Goal: Task Accomplishment & Management: Complete application form

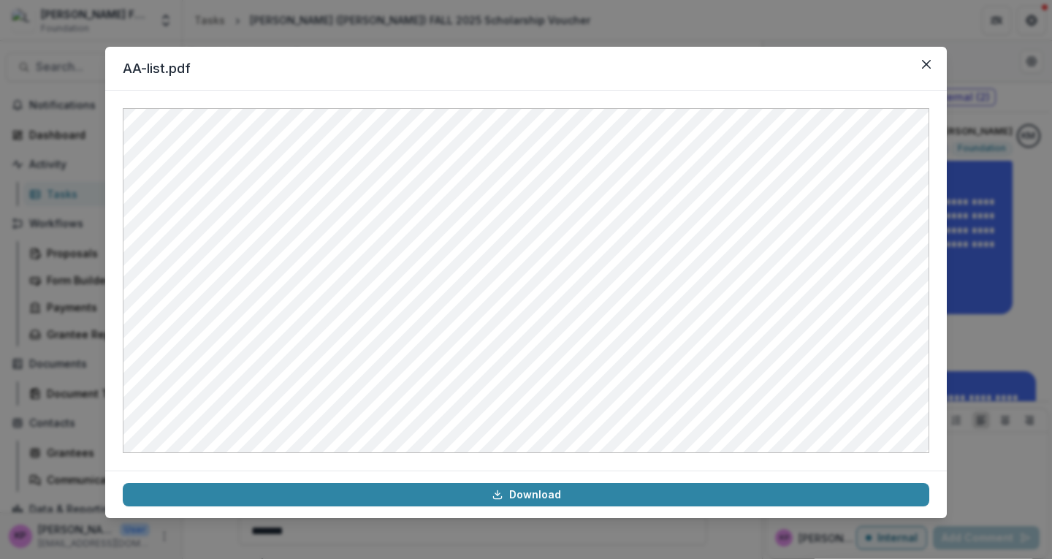
scroll to position [1076, 0]
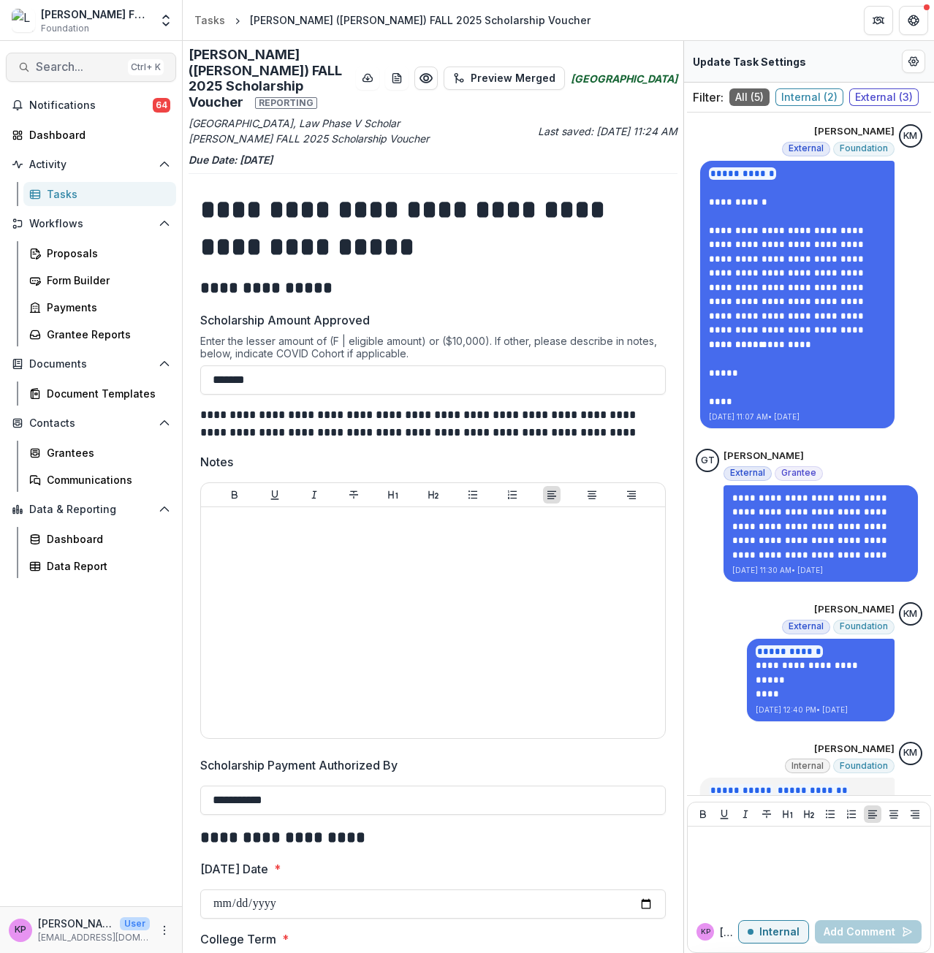
click at [75, 67] on span "Search..." at bounding box center [79, 67] width 86 height 14
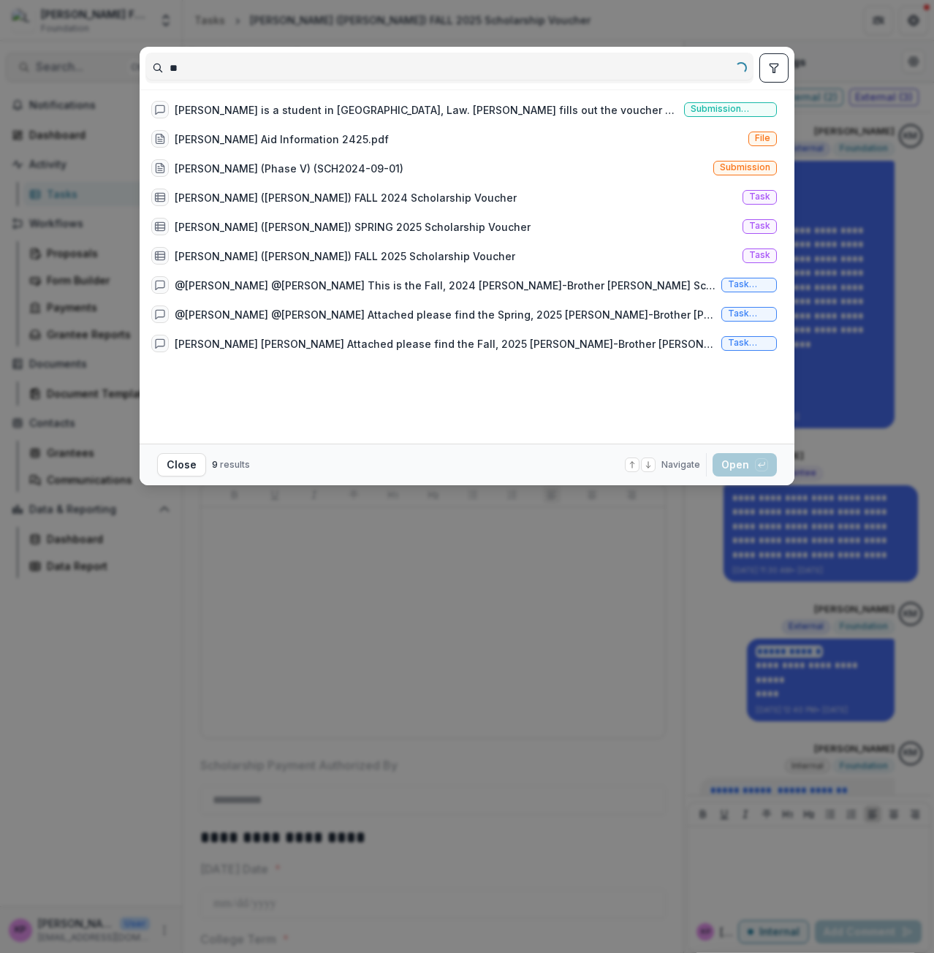
type input "*"
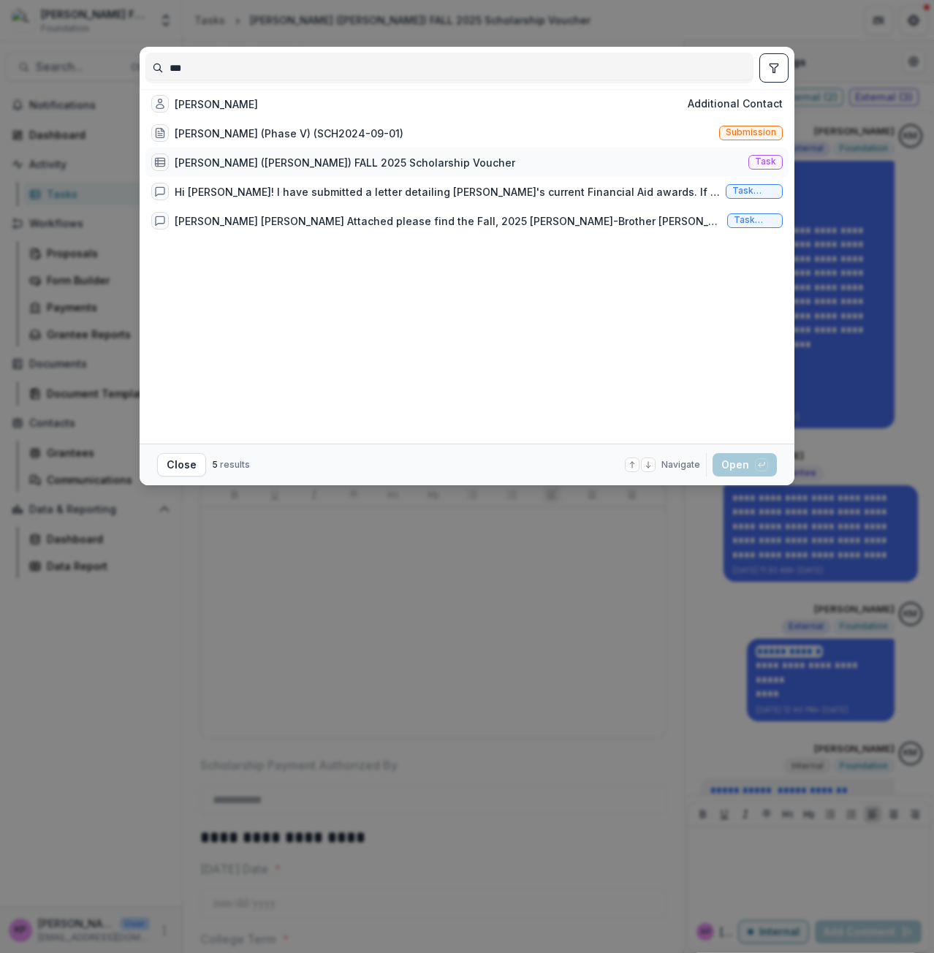
type input "***"
click at [281, 170] on div "[PERSON_NAME] ([PERSON_NAME]) FALL 2025 Scholarship Voucher" at bounding box center [345, 162] width 340 height 15
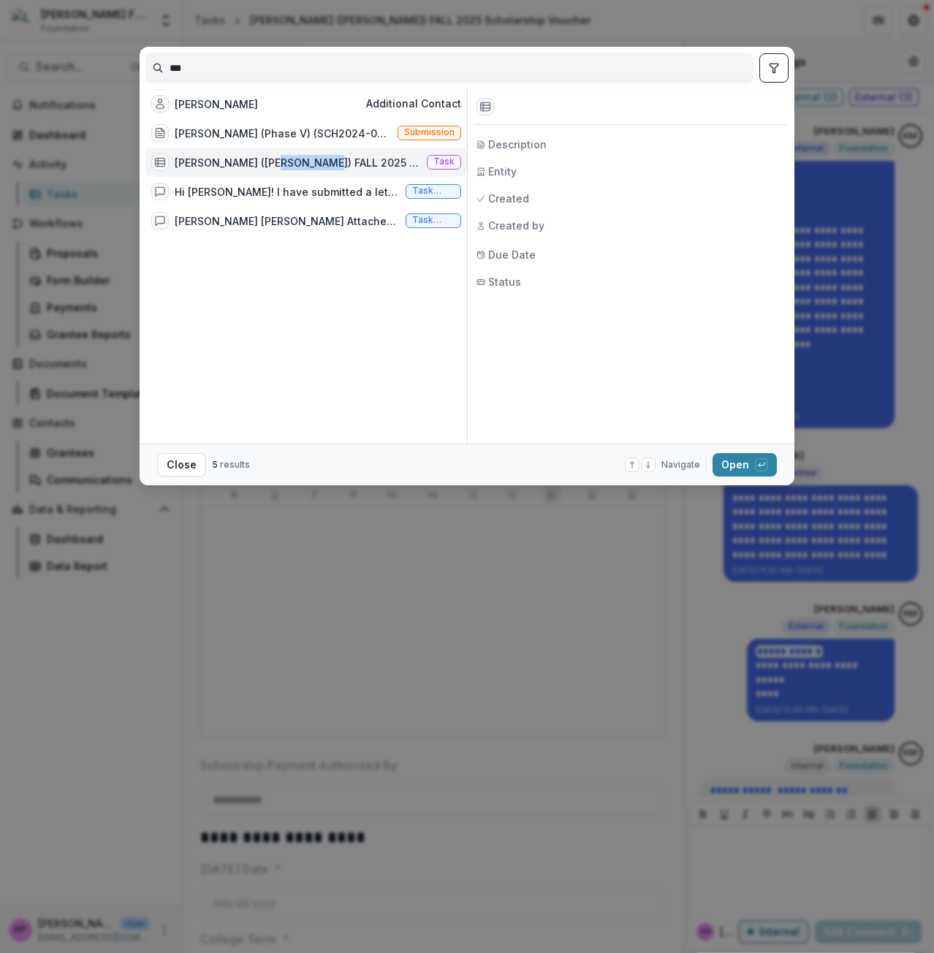
click at [281, 170] on div "[PERSON_NAME] ([PERSON_NAME]) FALL 2025 Scholarship Voucher" at bounding box center [298, 162] width 246 height 15
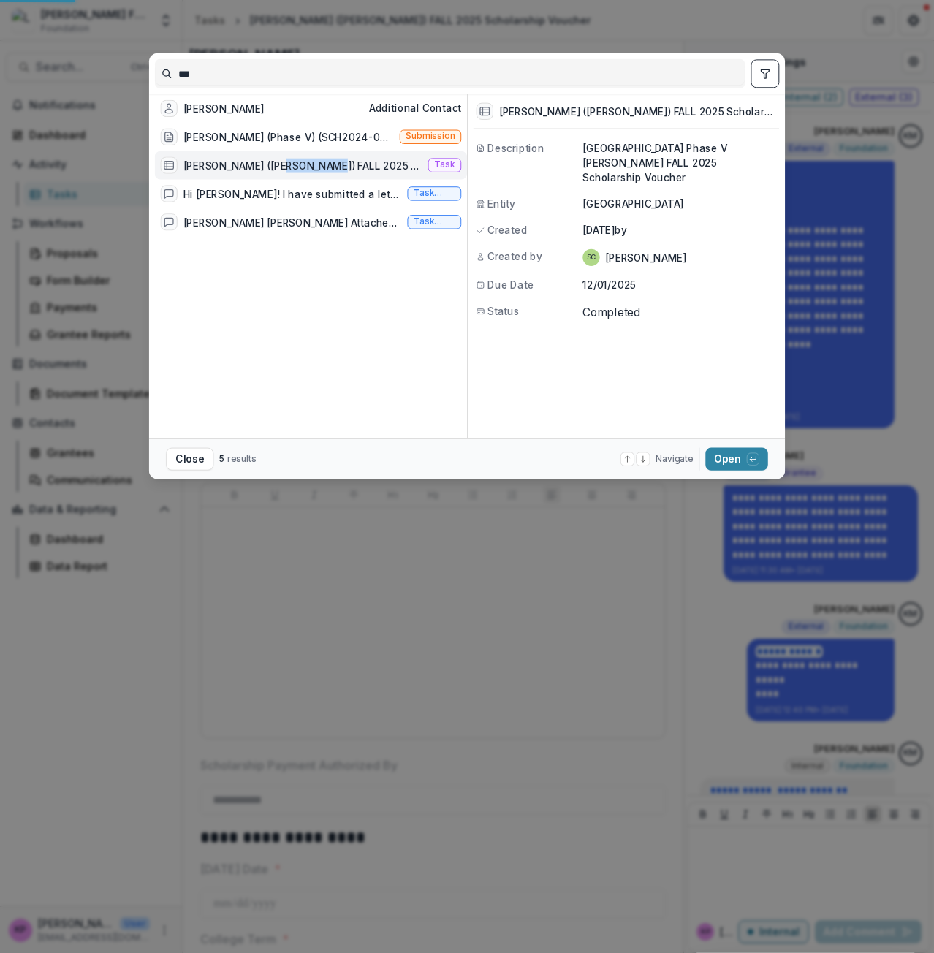
select select "********"
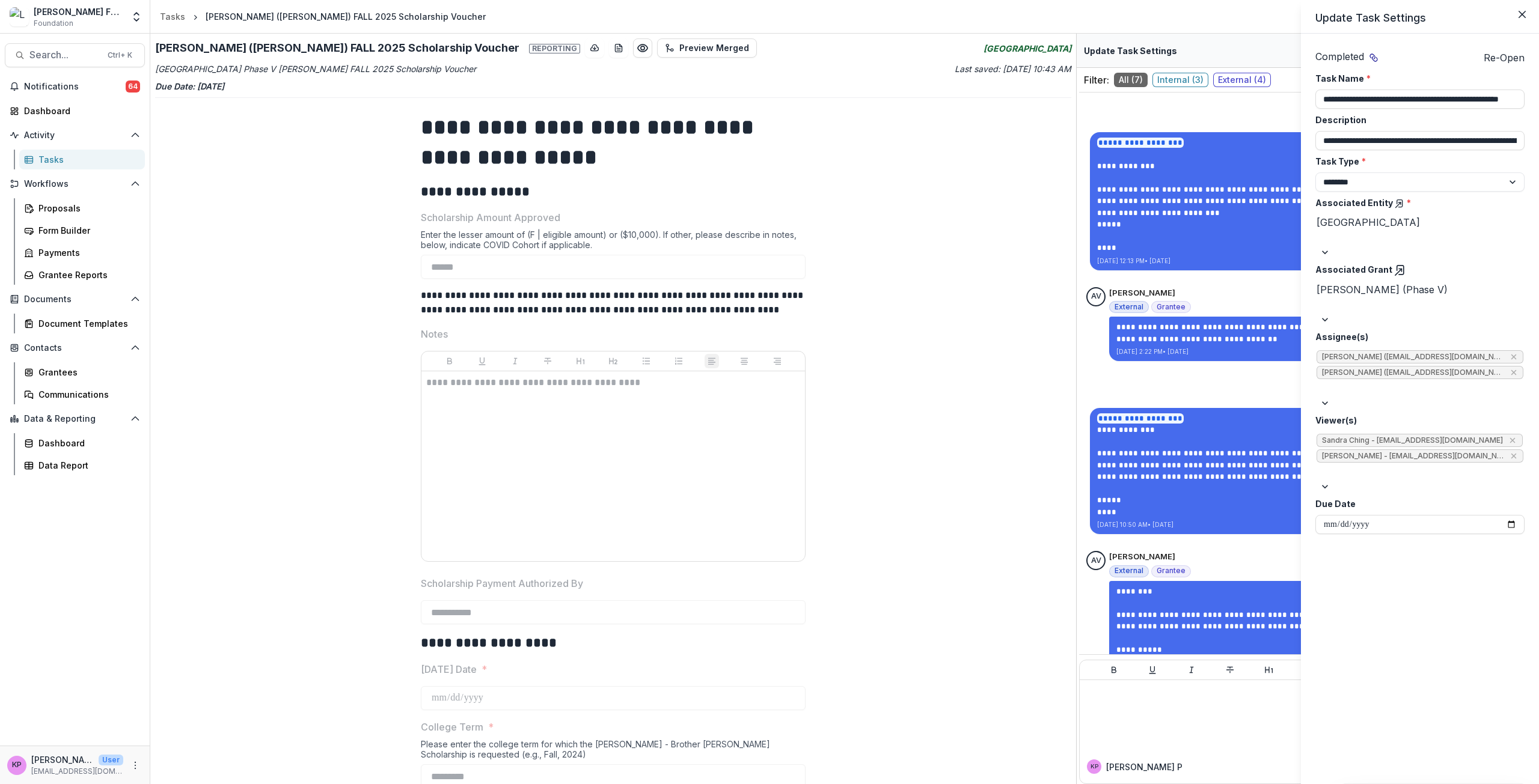
click at [768, 524] on div "**********" at bounding box center [770, 392] width 1539 height 784
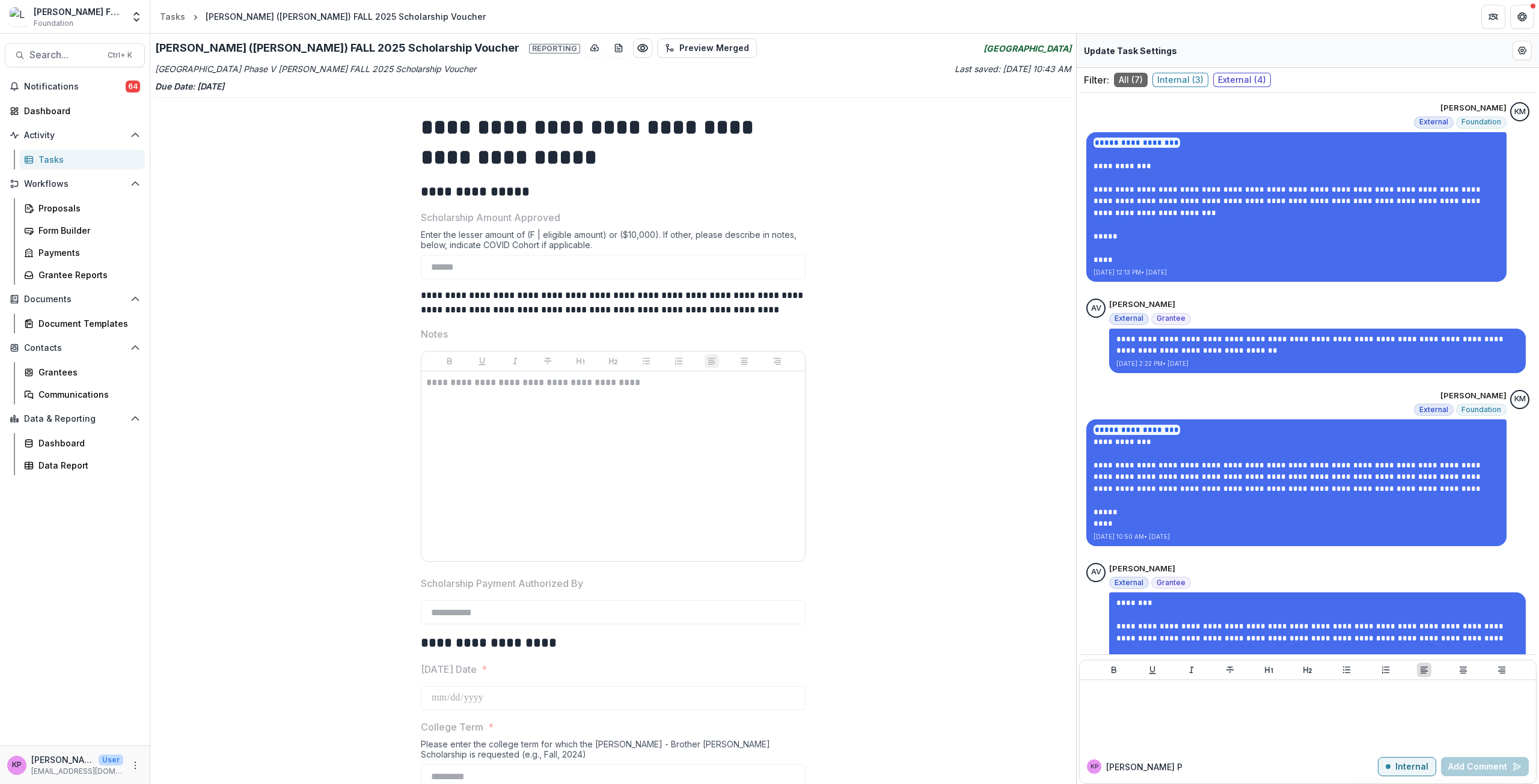
scroll to position [461, 0]
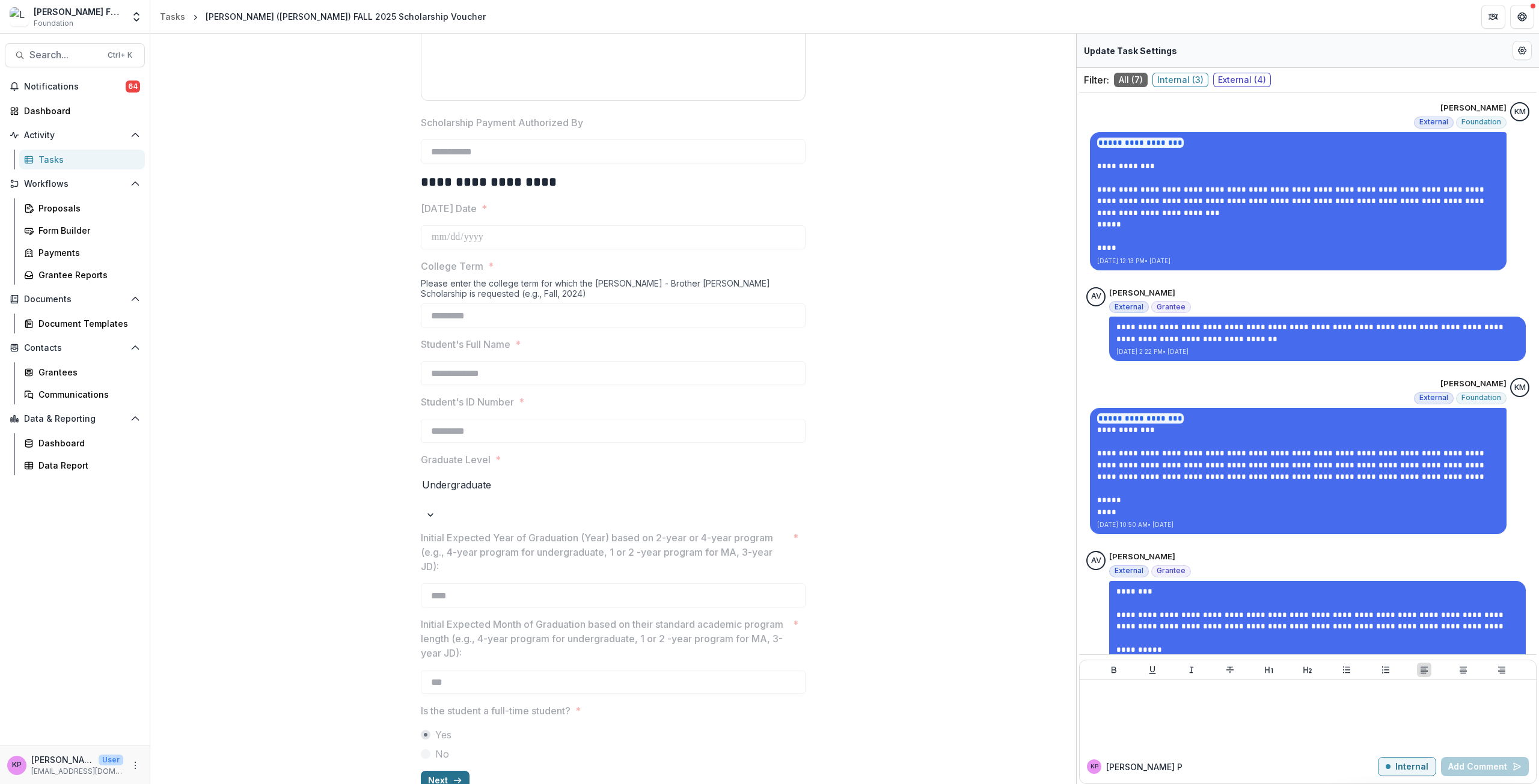
click at [453, 776] on icon "button" at bounding box center [458, 781] width 10 height 10
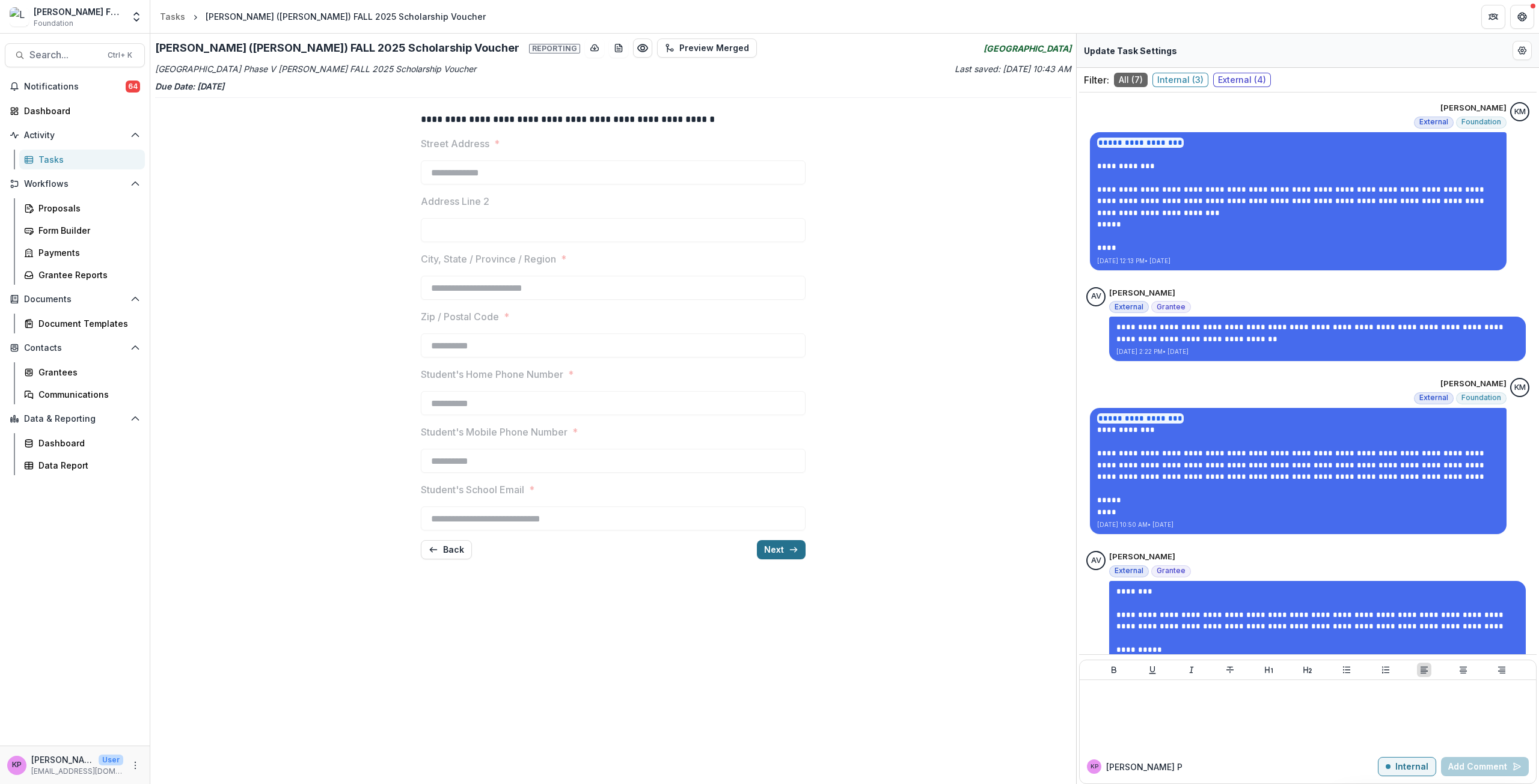
scroll to position [0, 0]
click at [768, 551] on button "Next" at bounding box center [781, 550] width 49 height 19
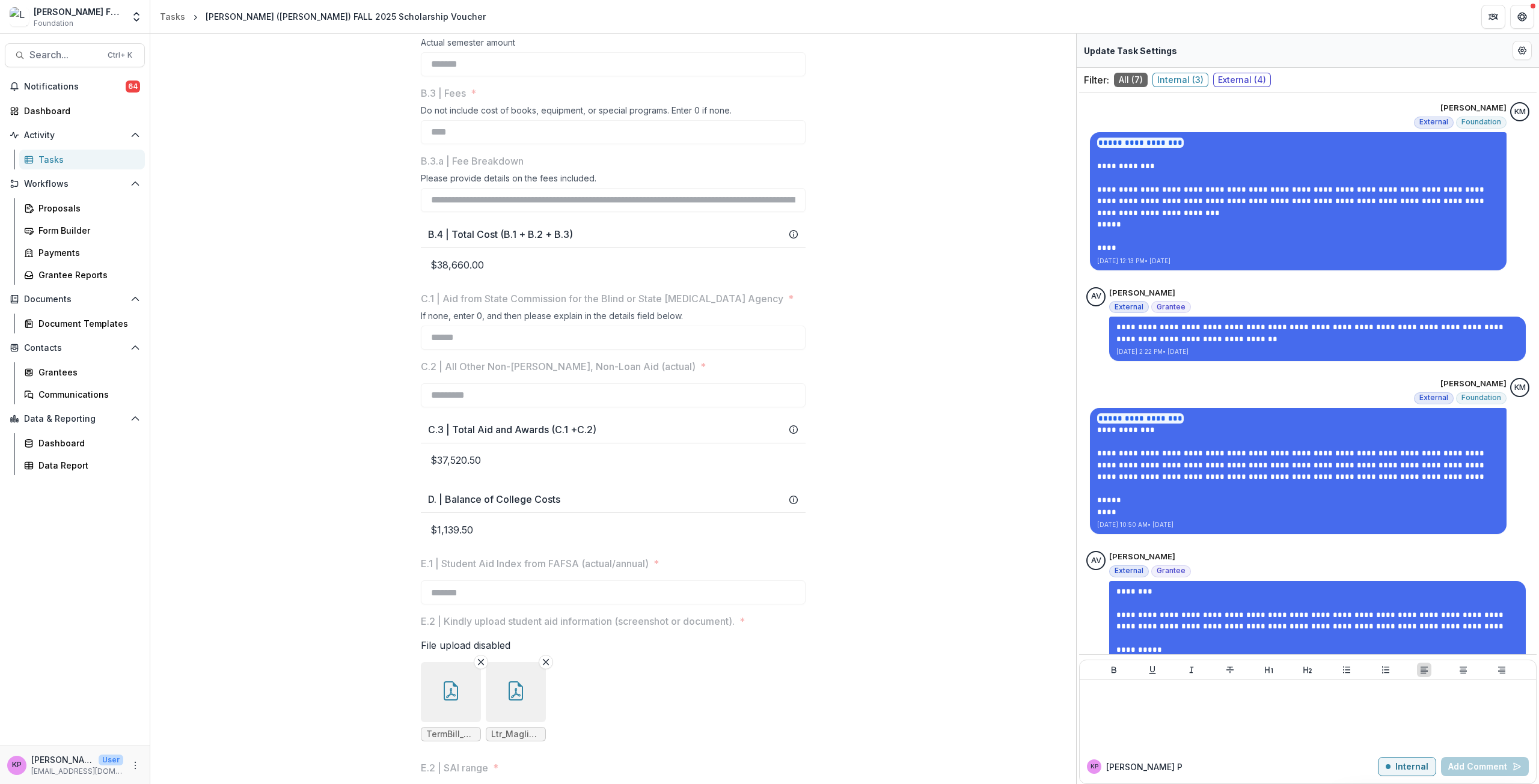
scroll to position [540, 0]
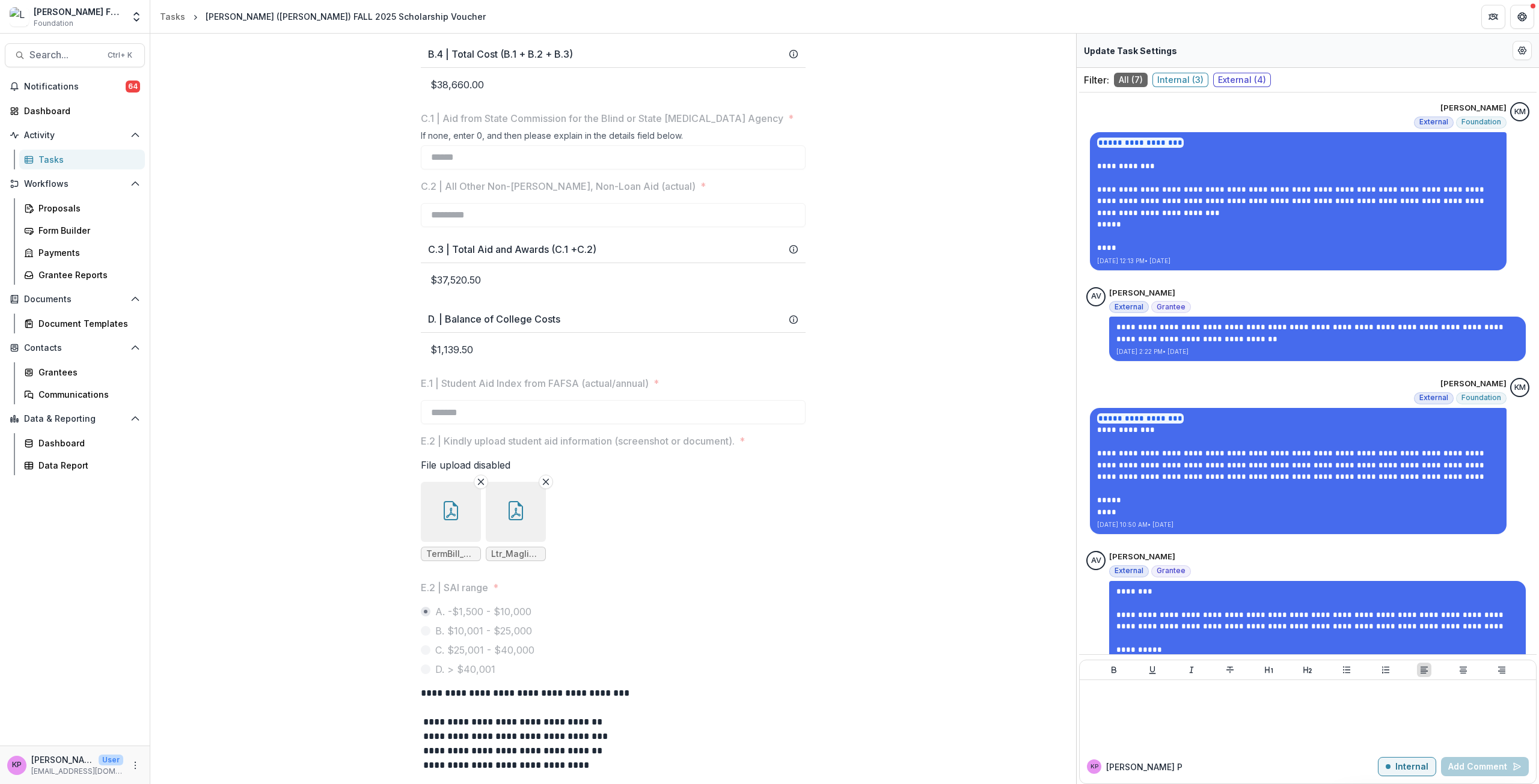
click at [460, 542] on button "button" at bounding box center [450, 512] width 60 height 60
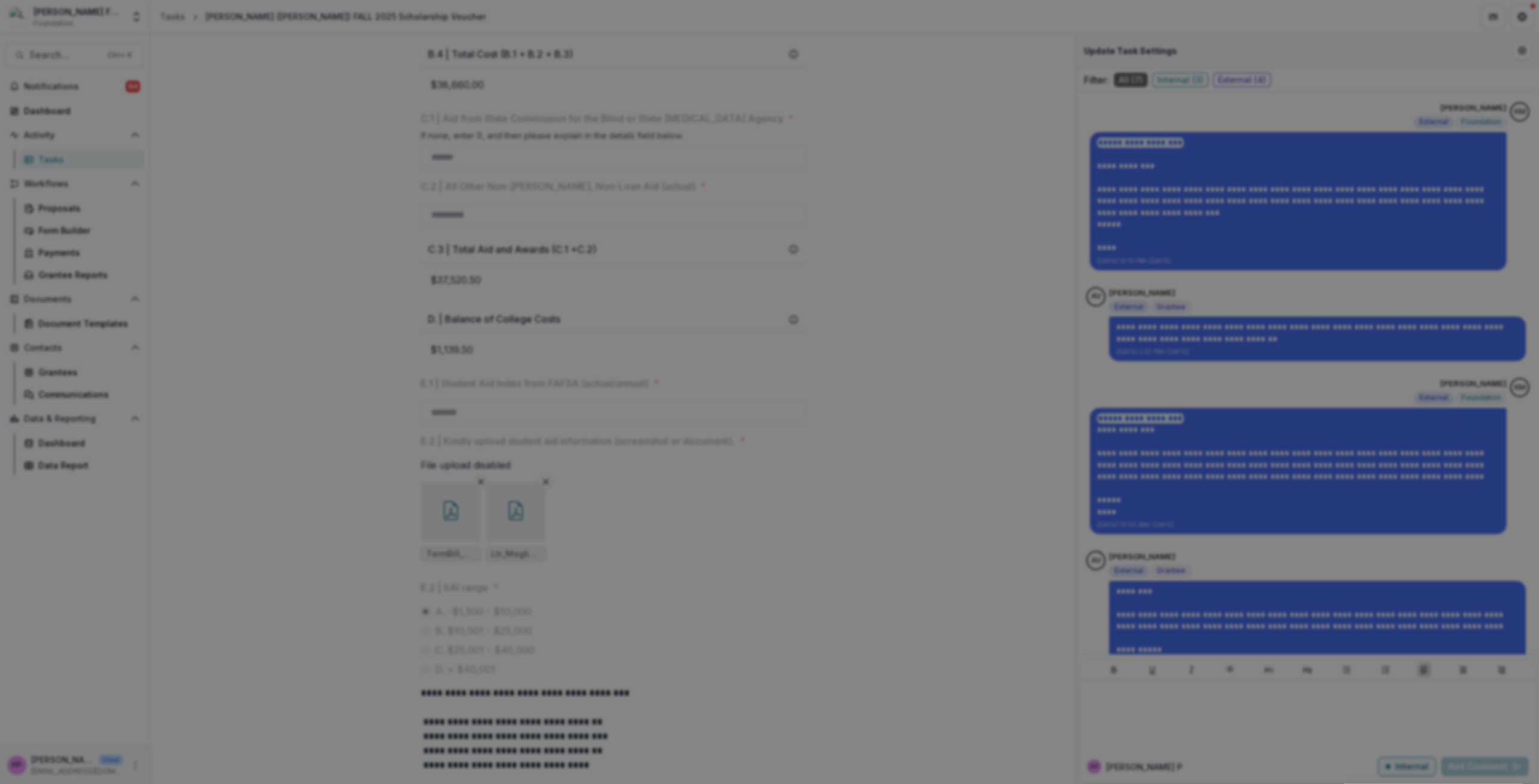
click at [768, 24] on button "Close" at bounding box center [1522, 14] width 19 height 19
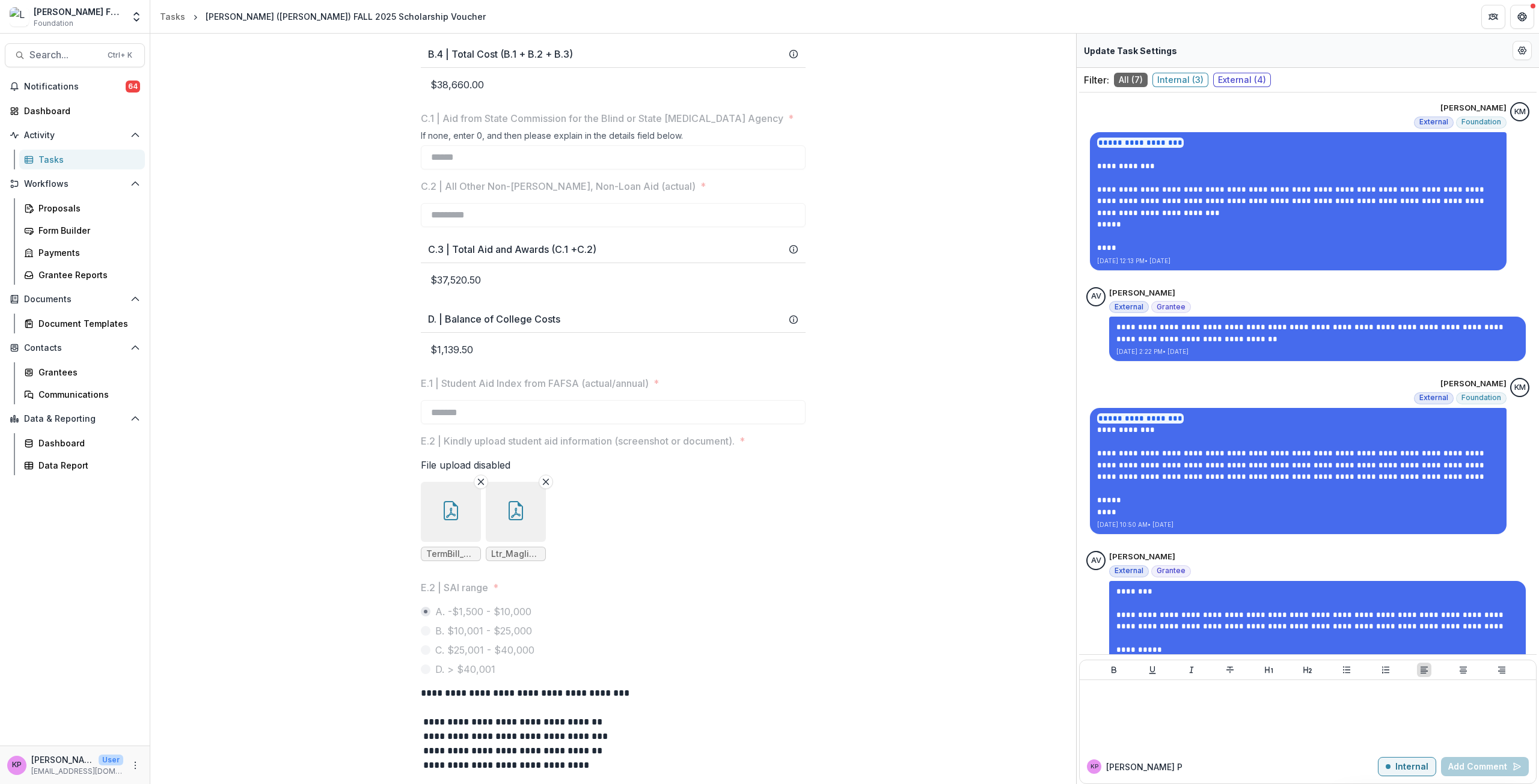
click at [531, 542] on button "button" at bounding box center [515, 512] width 60 height 60
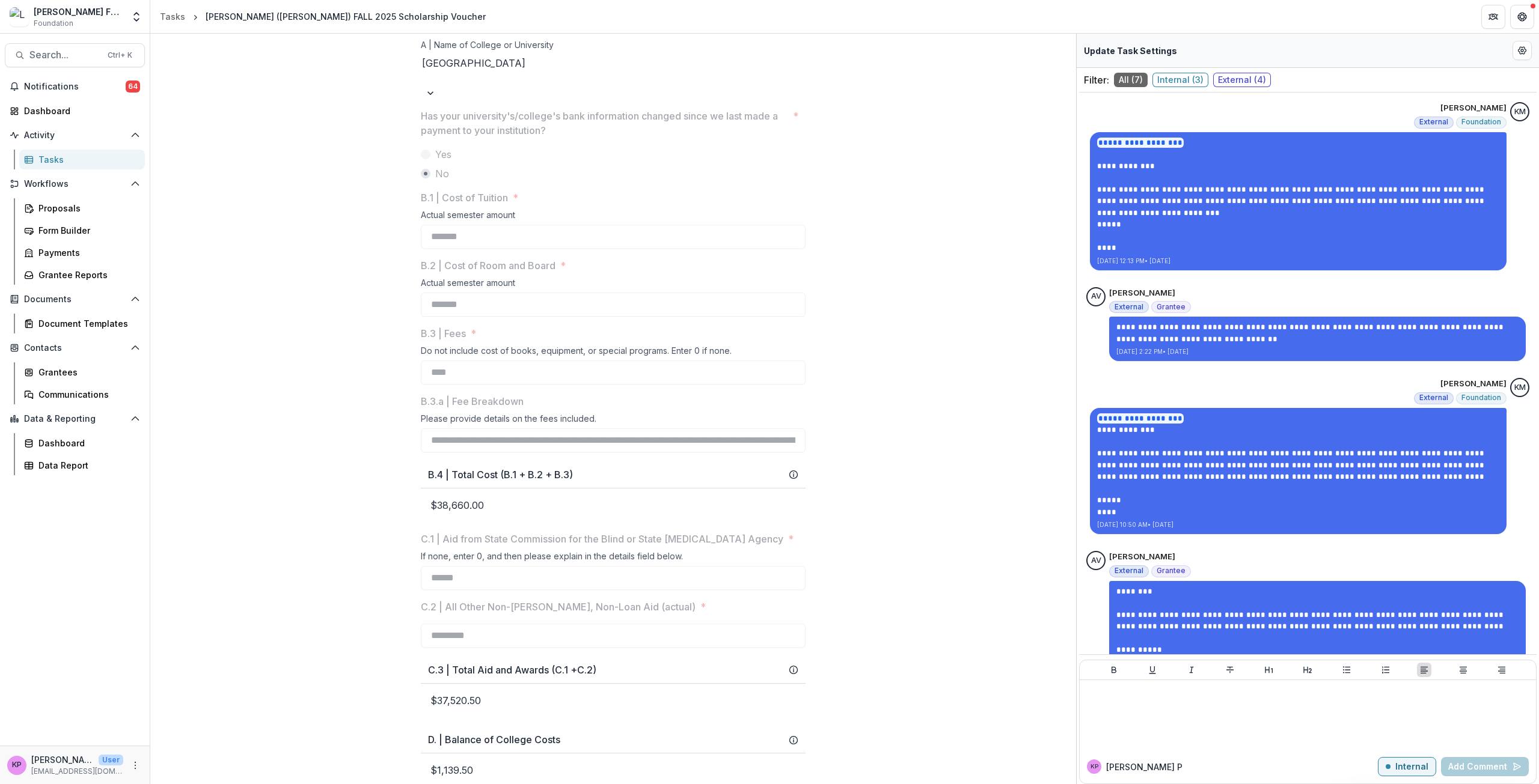
scroll to position [0, 0]
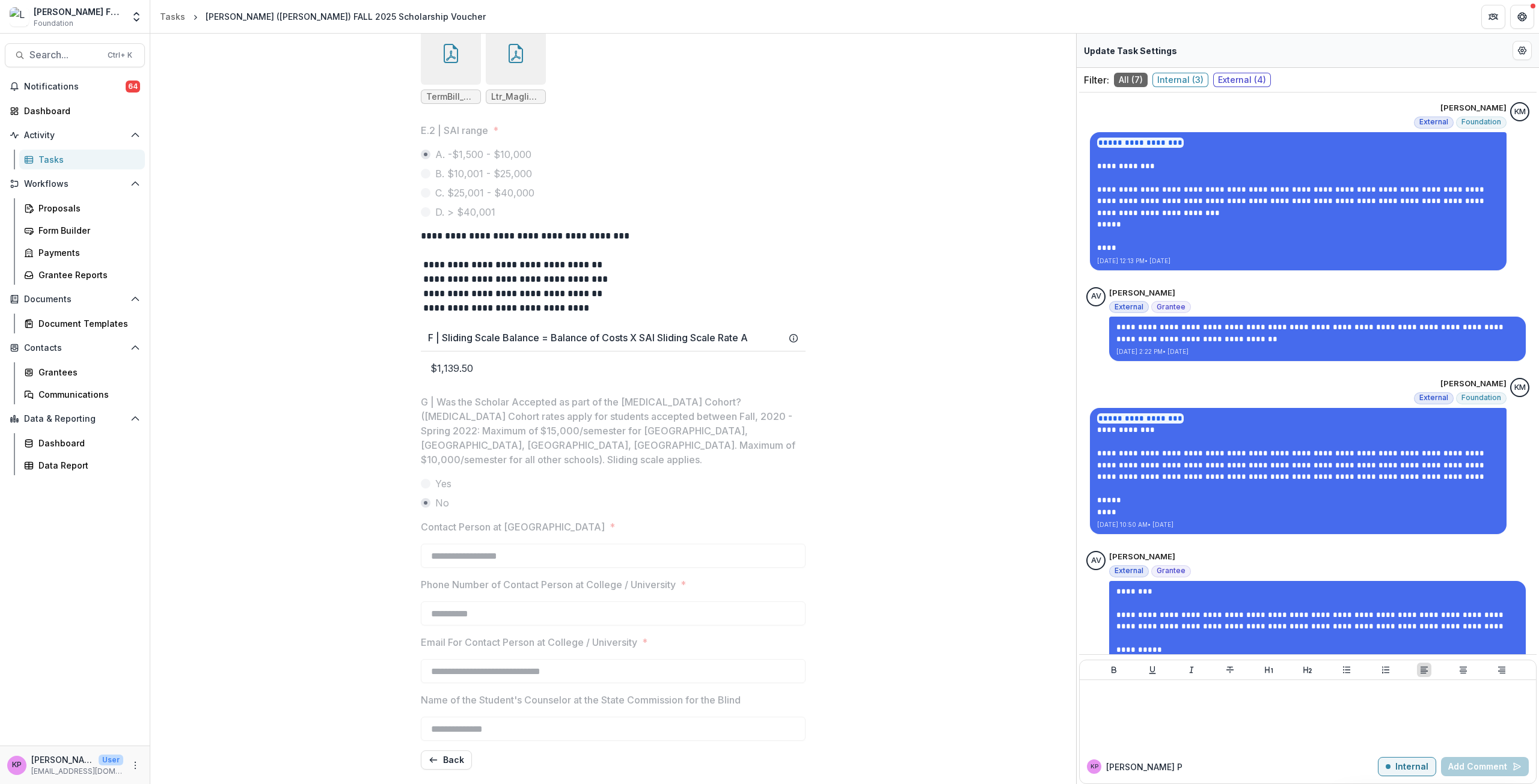
scroll to position [963, 0]
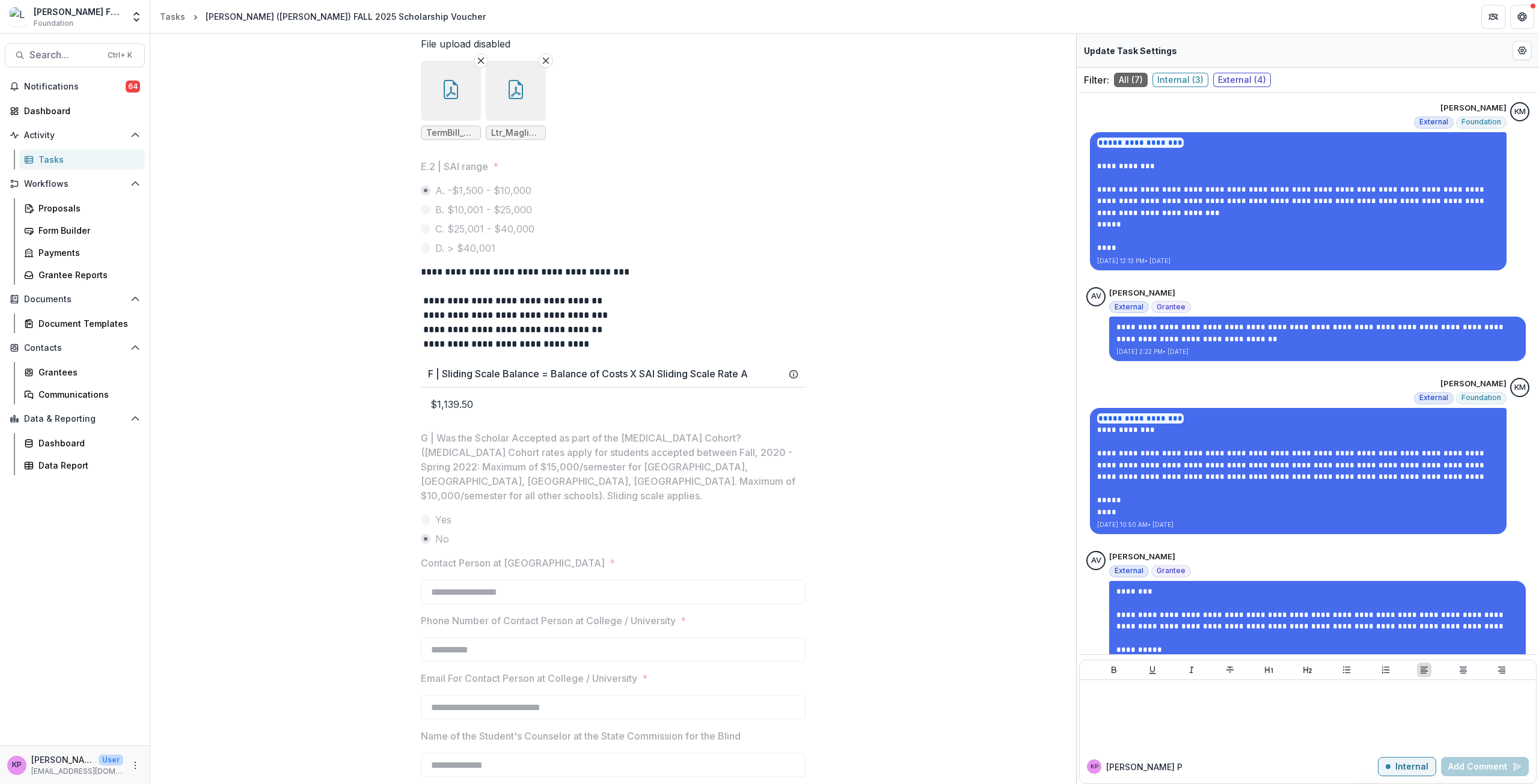
click at [443, 421] on p "$1,139.50" at bounding box center [613, 404] width 385 height 34
click at [441, 421] on p "$1,139.50" at bounding box center [613, 404] width 385 height 34
click at [421, 421] on p "$1,139.50" at bounding box center [613, 404] width 385 height 34
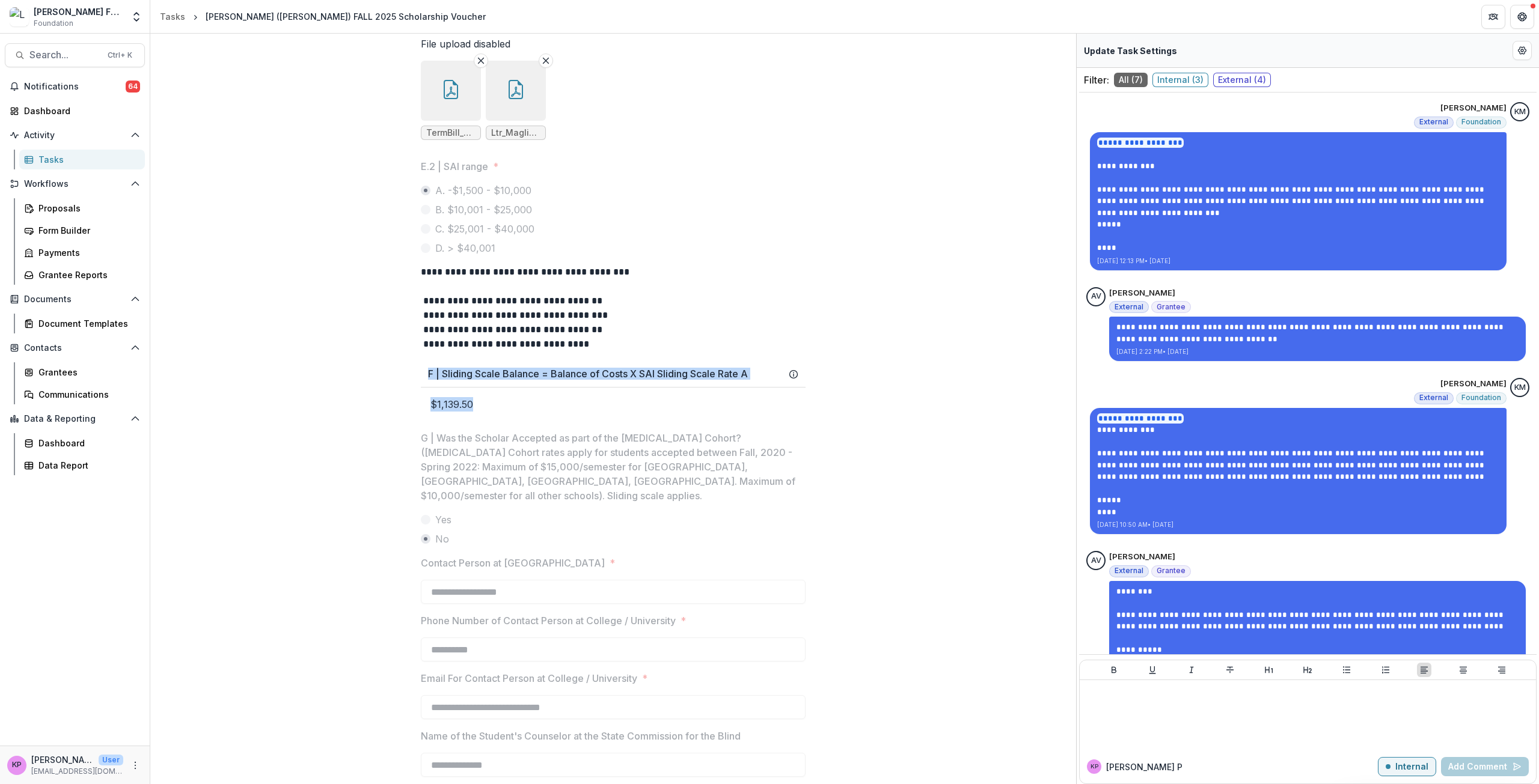
drag, startPoint x: 476, startPoint y: 443, endPoint x: 380, endPoint y: 422, distance: 98.3
click at [473, 421] on p "$1,139.50" at bounding box center [613, 404] width 385 height 34
drag, startPoint x: 483, startPoint y: 445, endPoint x: 416, endPoint y: 445, distance: 67.0
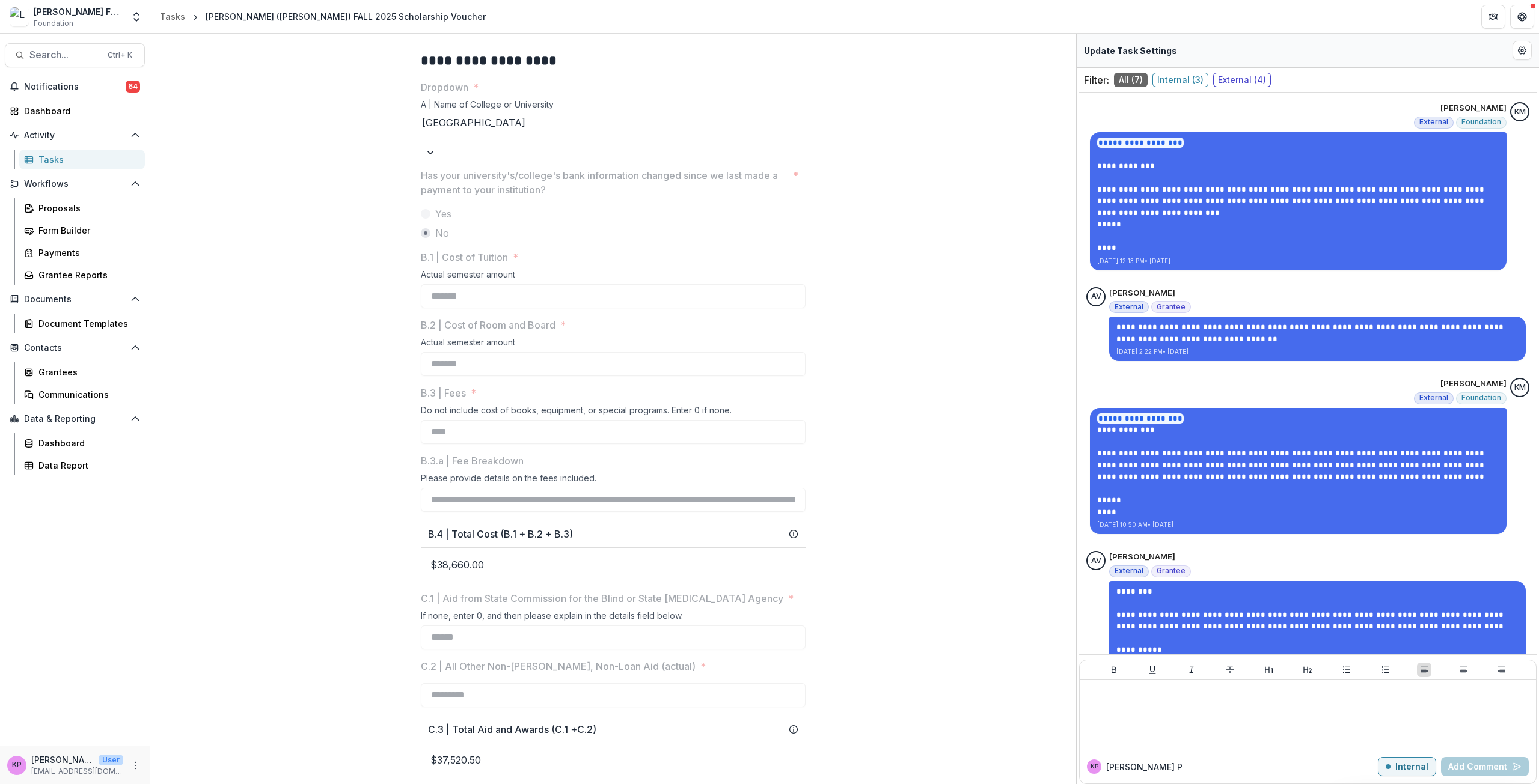
scroll to position [0, 0]
